Goal: Information Seeking & Learning: Learn about a topic

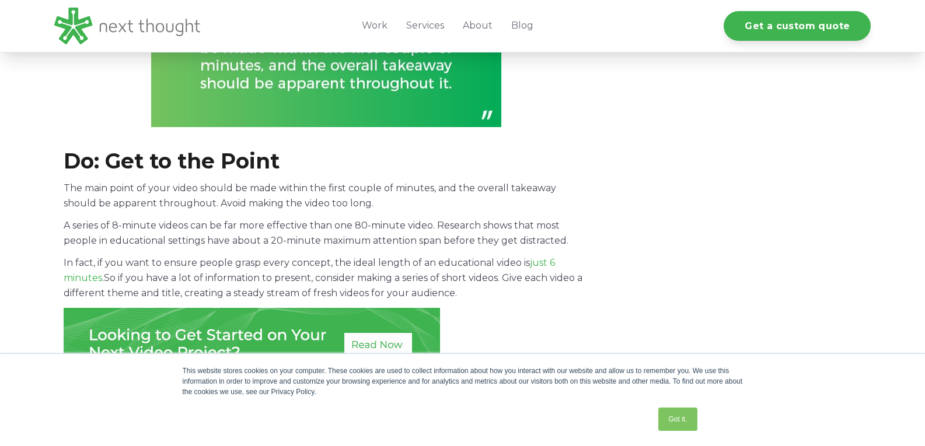
scroll to position [1050, 0]
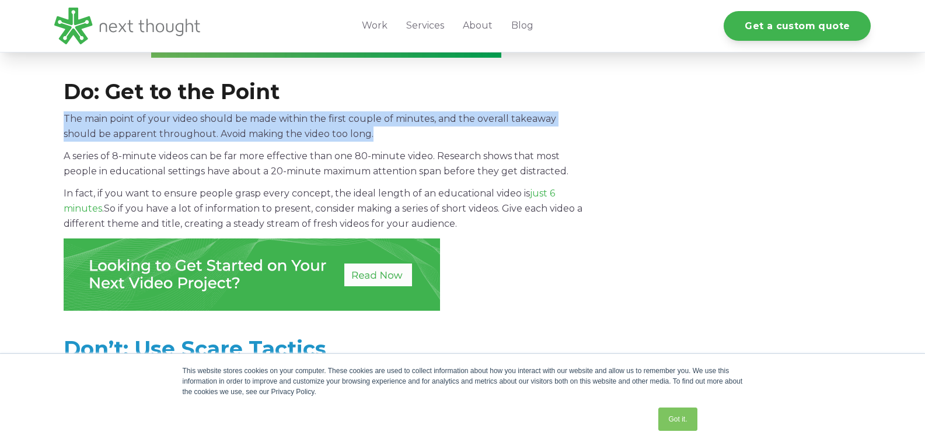
drag, startPoint x: 64, startPoint y: 118, endPoint x: 341, endPoint y: 136, distance: 277.7
click at [341, 136] on p "The main point of your video should be made within the first couple of minutes,…" at bounding box center [327, 126] width 526 height 30
click at [296, 128] on p "The main point of your video should be made within the first couple of minutes,…" at bounding box center [327, 126] width 526 height 30
drag, startPoint x: 64, startPoint y: 117, endPoint x: 177, endPoint y: 133, distance: 114.4
click at [177, 133] on p "The main point of your video should be made within the first couple of minutes,…" at bounding box center [327, 126] width 526 height 30
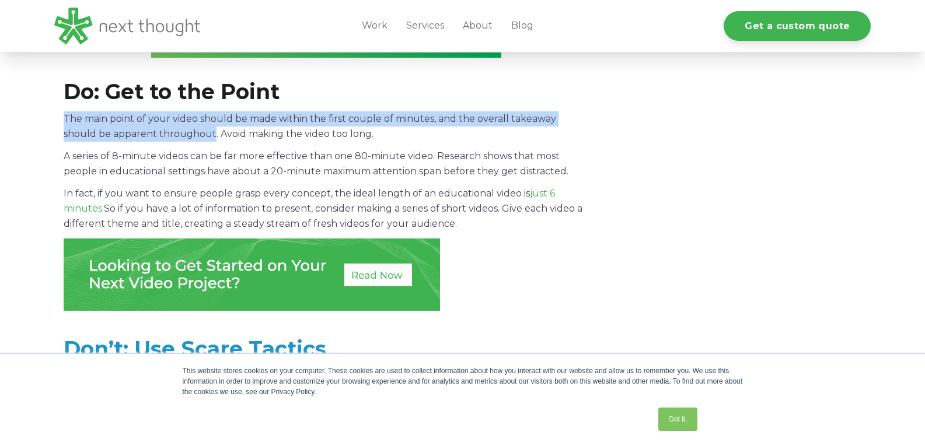
copy p "The main point of your video should be made within the first couple of minutes,…"
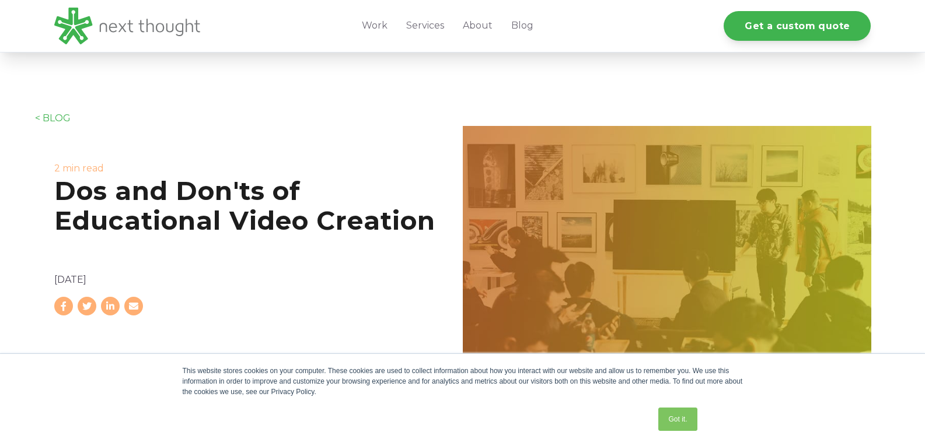
scroll to position [0, 0]
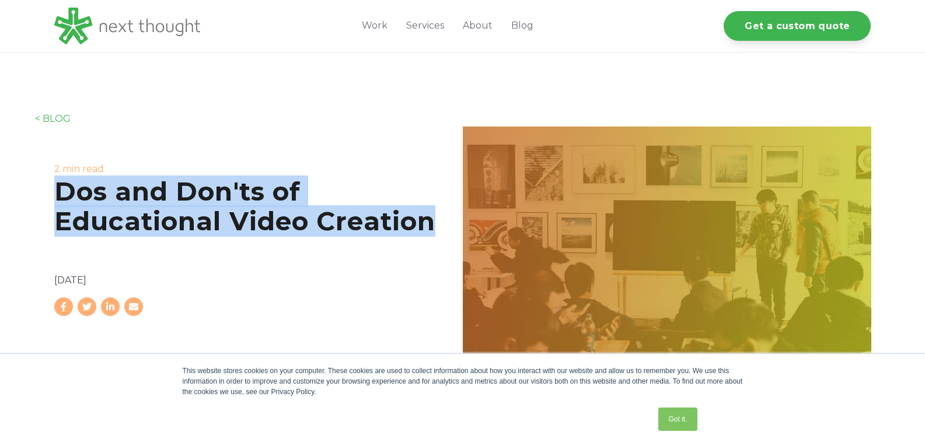
drag, startPoint x: 59, startPoint y: 186, endPoint x: 445, endPoint y: 229, distance: 388.1
click at [445, 229] on h1 "Dos and Don'ts of Educational Video Creation" at bounding box center [258, 206] width 408 height 59
copy h1 "Dos and Don'ts of Educational Video Creation"
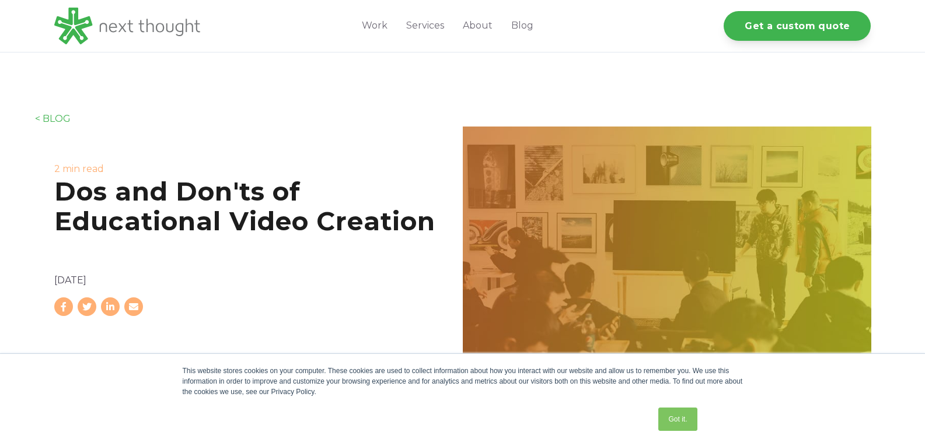
click at [416, 344] on div "2 min read Dos and Don'ts of Educational Video Creation [DATE]" at bounding box center [258, 239] width 408 height 225
click at [316, 192] on h1 "Dos and Don'ts of Educational Video Creation" at bounding box center [258, 206] width 408 height 59
click at [687, 418] on link "Got it." at bounding box center [677, 419] width 39 height 23
